Goal: Information Seeking & Learning: Check status

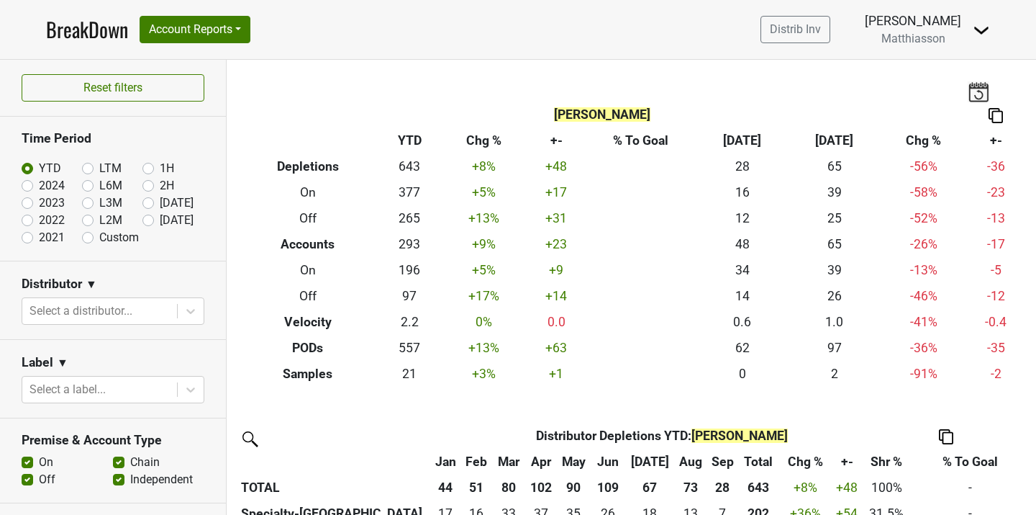
click at [94, 31] on link "BreakDown" at bounding box center [87, 29] width 82 height 30
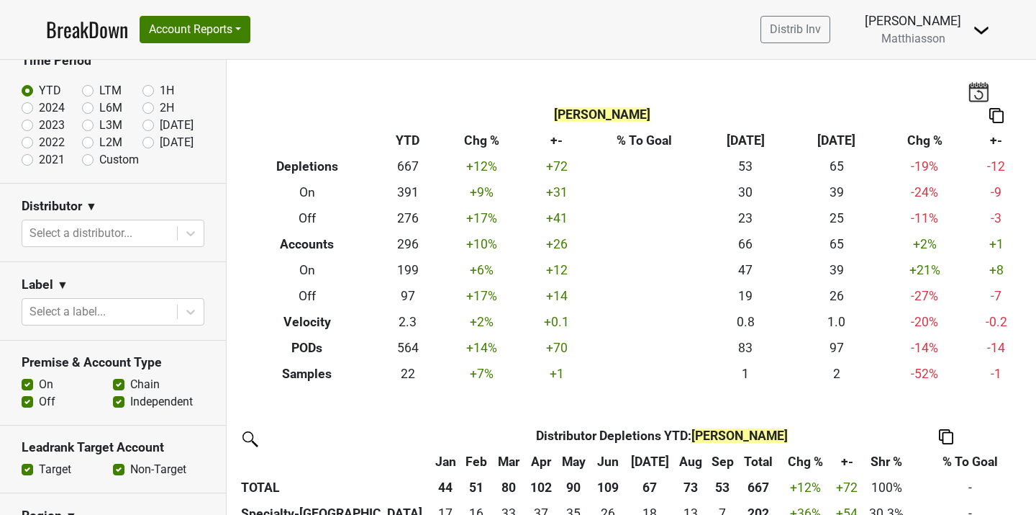
scroll to position [88, 0]
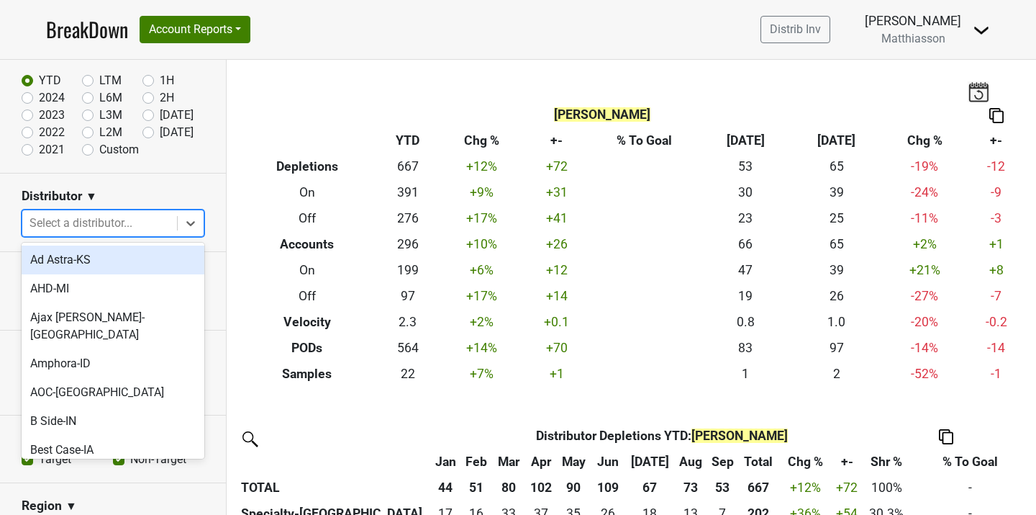
click at [137, 226] on div at bounding box center [100, 223] width 140 height 20
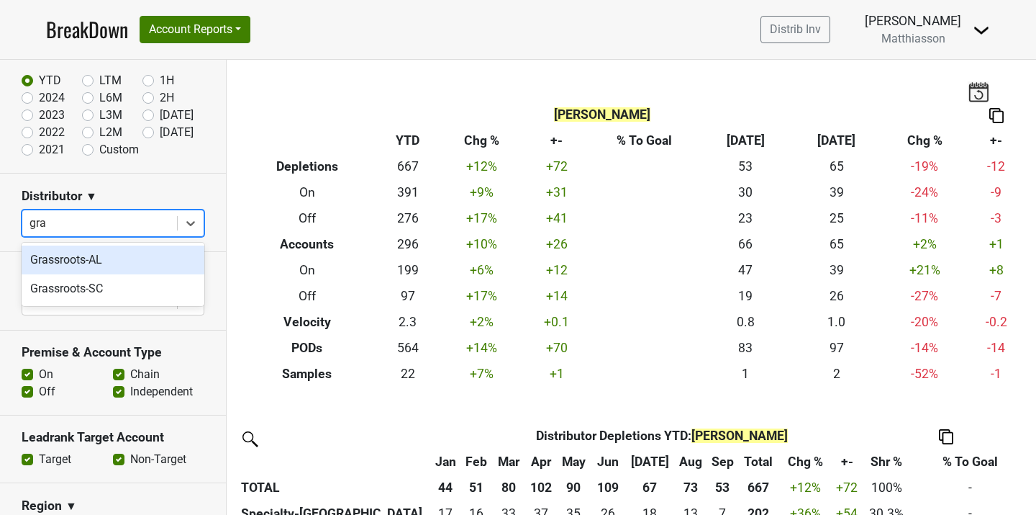
type input "gras"
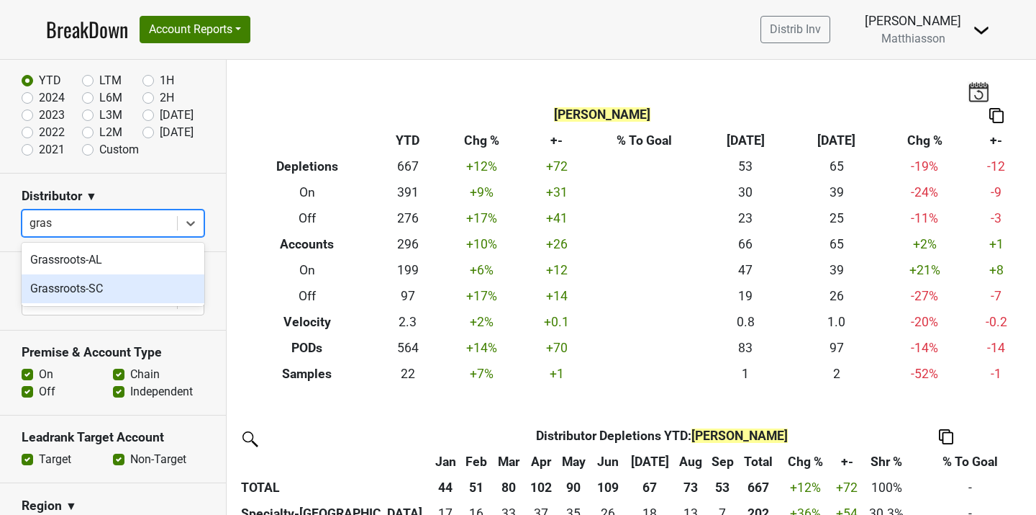
click at [132, 295] on div "Grassroots-SC" at bounding box center [113, 288] width 183 height 29
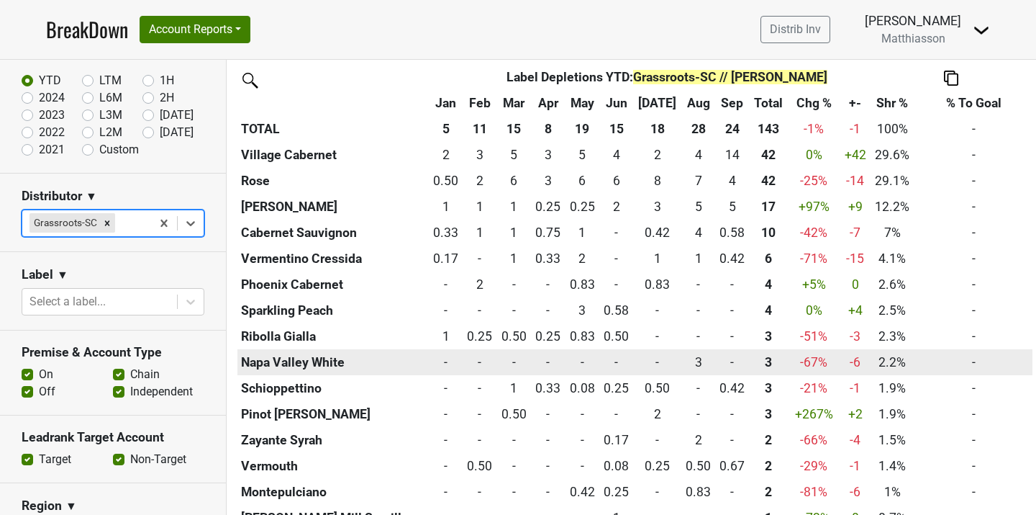
scroll to position [577, 0]
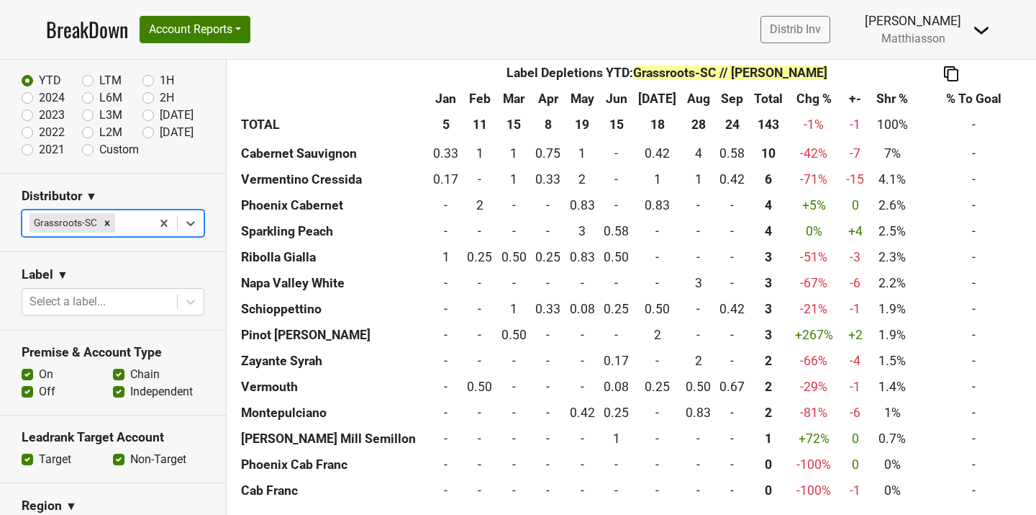
click at [814, 99] on th "Chg %" at bounding box center [813, 99] width 53 height 26
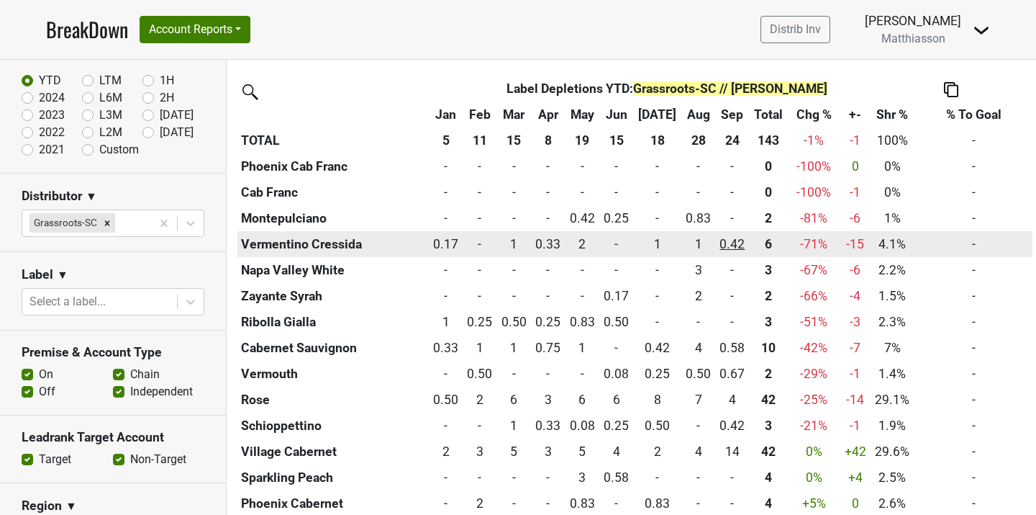
scroll to position [481, 0]
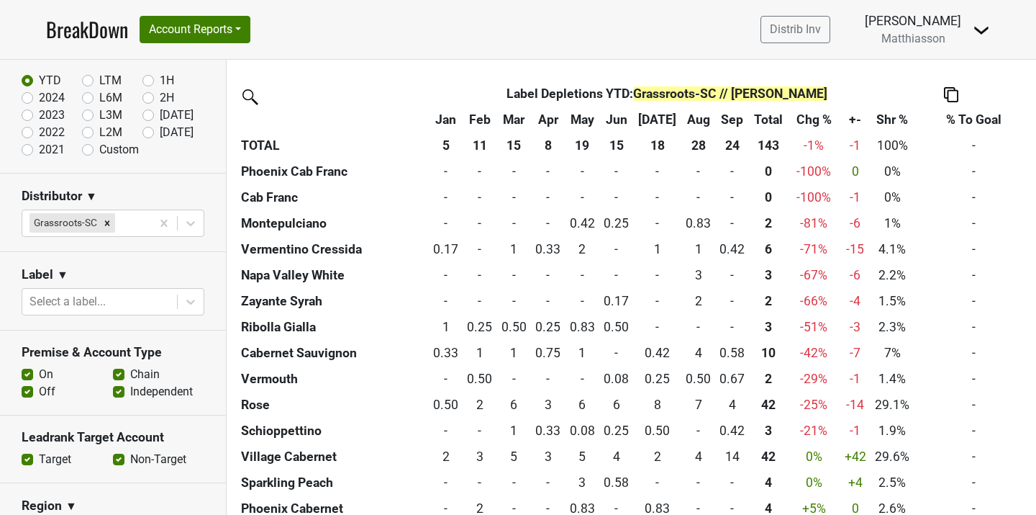
click at [624, 91] on th "Label Depletions YTD : Grassroots-SC // Cappie Peete" at bounding box center [667, 94] width 408 height 26
click at [453, 119] on th "Jan" at bounding box center [446, 120] width 34 height 26
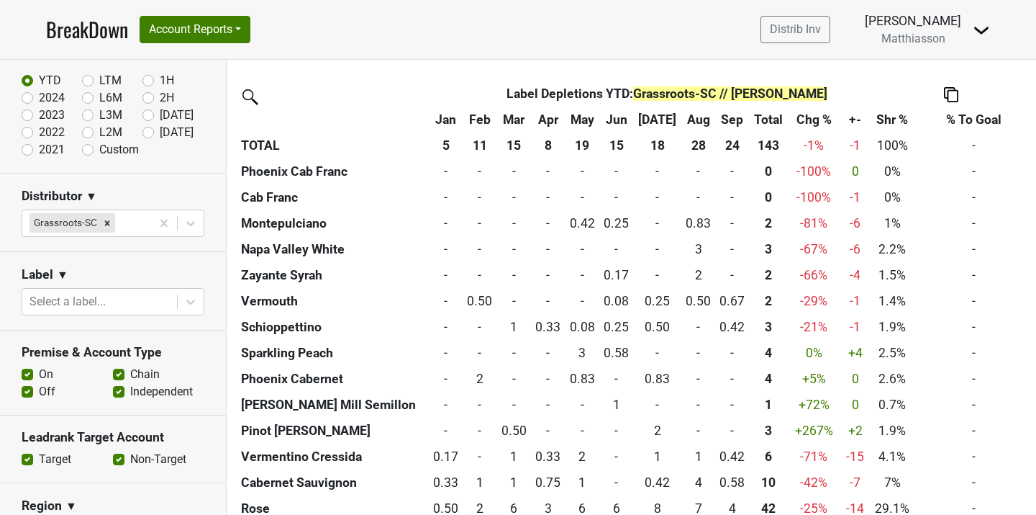
click at [453, 119] on th "Jan" at bounding box center [446, 120] width 34 height 26
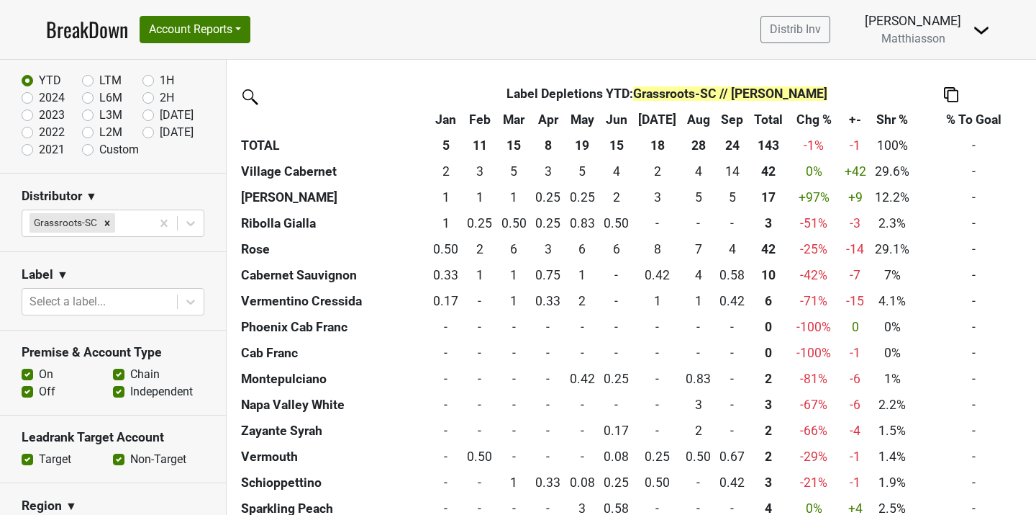
click at [805, 119] on th "Chg %" at bounding box center [813, 120] width 53 height 26
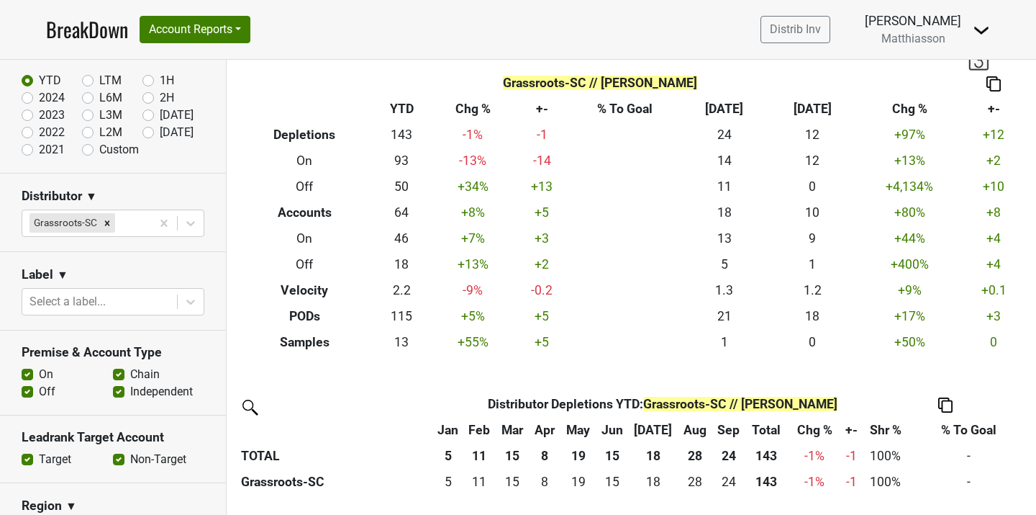
scroll to position [0, 0]
